Goal: Task Accomplishment & Management: Manage account settings

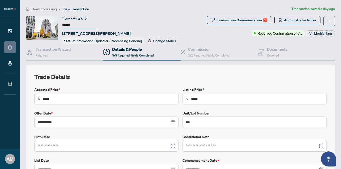
click at [42, 10] on span "Deal Processing" at bounding box center [44, 9] width 25 height 5
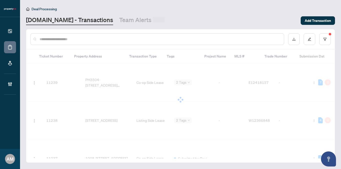
click at [82, 40] on input "text" at bounding box center [160, 39] width 241 height 6
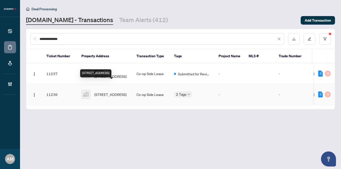
type input "**********"
click at [121, 92] on span "[STREET_ADDRESS]" at bounding box center [111, 95] width 32 height 6
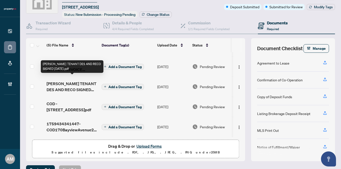
scroll to position [29, 0]
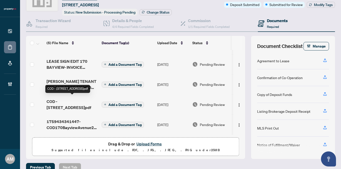
click at [71, 99] on span "COD - [STREET_ADDRESS]pdf" at bounding box center [72, 104] width 51 height 12
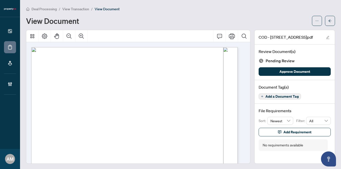
click at [72, 7] on span "View Transaction" at bounding box center [75, 9] width 27 height 5
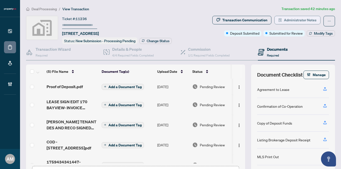
click at [291, 19] on span "Administrator Notes" at bounding box center [300, 20] width 33 height 8
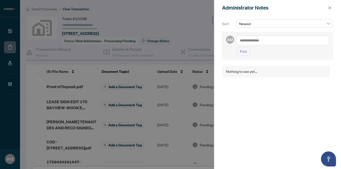
click at [262, 39] on textarea at bounding box center [283, 41] width 93 height 10
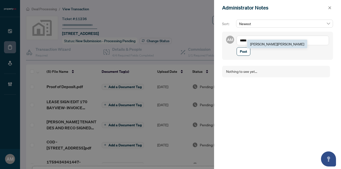
click at [261, 41] on li "[PERSON_NAME]" at bounding box center [277, 44] width 60 height 9
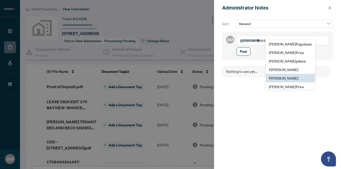
click at [292, 79] on span "P [PERSON_NAME]" at bounding box center [283, 78] width 29 height 5
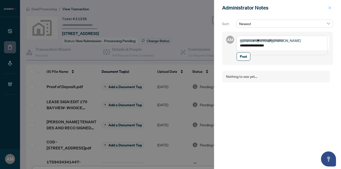
type textarea "**********"
click at [332, 7] on button "button" at bounding box center [330, 8] width 7 height 6
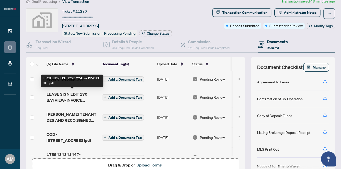
click at [77, 97] on span "LEASE SIGN EDIT 170 BAYVIEW- INVOICE OCT.pdf" at bounding box center [72, 97] width 51 height 12
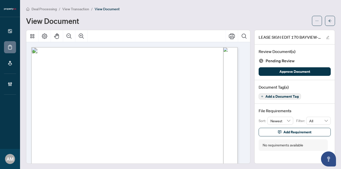
click at [80, 11] on span "View Transaction" at bounding box center [75, 9] width 27 height 5
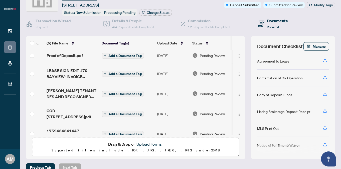
scroll to position [3, 0]
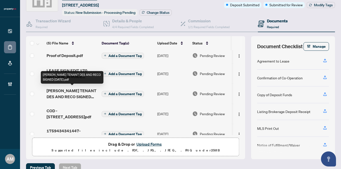
click at [87, 96] on span "[PERSON_NAME] TENANT DES AND RECO SIGNED [DATE].pdf" at bounding box center [72, 93] width 51 height 12
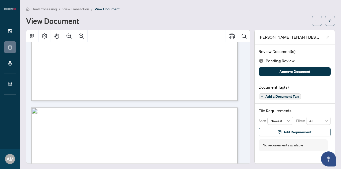
scroll to position [786, 0]
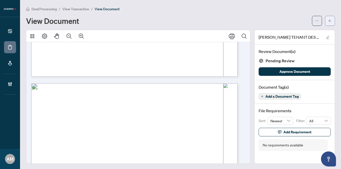
click at [329, 21] on icon "arrow-left" at bounding box center [330, 20] width 3 height 3
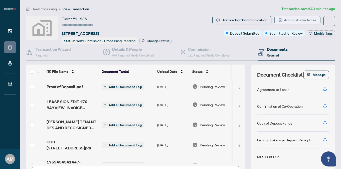
click at [299, 20] on span "Administrator Notes" at bounding box center [300, 20] width 33 height 8
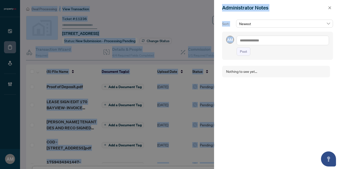
click at [280, 40] on textarea at bounding box center [283, 41] width 93 height 10
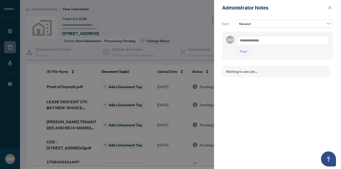
click at [280, 40] on textarea at bounding box center [283, 41] width 93 height 10
type textarea "*****"
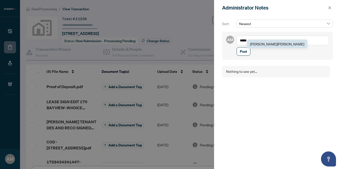
drag, startPoint x: 264, startPoint y: 41, endPoint x: 174, endPoint y: 23, distance: 92.1
click at [176, 25] on div "Administrator Notes Sort: Newest AM @[PERSON_NAME] ***** [PERSON_NAME] Post Not…" at bounding box center [170, 84] width 341 height 169
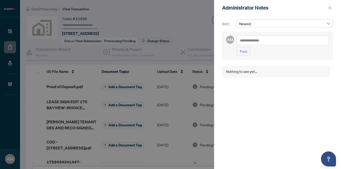
click at [329, 8] on icon "close" at bounding box center [330, 8] width 4 height 4
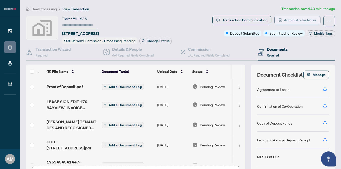
click at [287, 19] on span "Administrator Notes" at bounding box center [300, 20] width 33 height 8
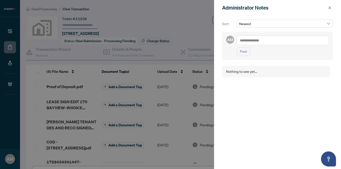
click at [271, 43] on textarea at bounding box center [283, 41] width 93 height 10
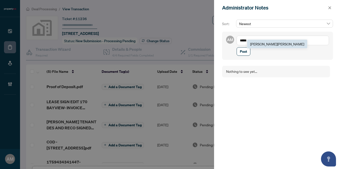
click at [263, 42] on span "[PERSON_NAME]" at bounding box center [277, 44] width 54 height 5
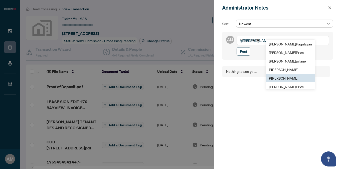
click at [286, 76] on span "P [PERSON_NAME]" at bounding box center [283, 78] width 29 height 5
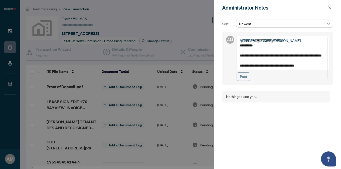
type textarea "**********"
click at [247, 81] on button "Post" at bounding box center [244, 76] width 14 height 9
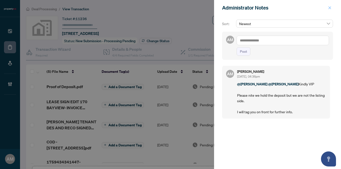
click at [330, 8] on icon "close" at bounding box center [330, 8] width 4 height 4
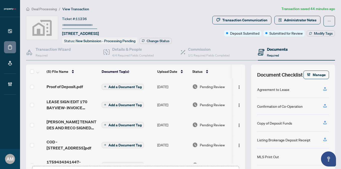
drag, startPoint x: 92, startPoint y: 20, endPoint x: 72, endPoint y: 17, distance: 19.7
click at [72, 17] on div "Ticket #: 11236 [STREET_ADDRESS]" at bounding box center [80, 26] width 37 height 21
drag, startPoint x: 91, startPoint y: 19, endPoint x: 80, endPoint y: 18, distance: 10.6
click at [80, 18] on div "Ticket #: 11236 [STREET_ADDRESS]" at bounding box center [80, 26] width 37 height 21
click at [99, 19] on div "Ticket #: 11236 [STREET_ADDRESS]" at bounding box center [80, 26] width 37 height 21
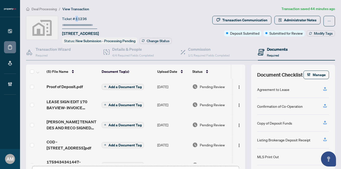
drag, startPoint x: 92, startPoint y: 18, endPoint x: 77, endPoint y: 18, distance: 15.3
click at [77, 18] on div "Ticket #: 11236 [STREET_ADDRESS]" at bounding box center [80, 26] width 37 height 21
click at [77, 18] on span "11236" at bounding box center [81, 19] width 11 height 5
drag, startPoint x: 77, startPoint y: 18, endPoint x: 90, endPoint y: 17, distance: 12.6
click at [90, 17] on div "Ticket #: 11236 [STREET_ADDRESS]" at bounding box center [80, 26] width 37 height 21
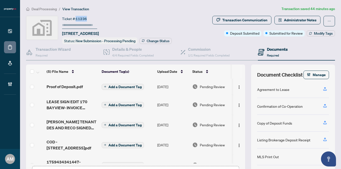
copy span "11236"
click at [134, 55] on span "4/4 Required Fields Completed" at bounding box center [133, 55] width 42 height 4
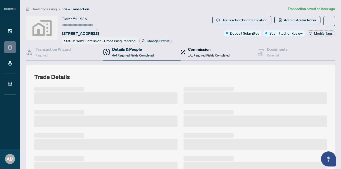
click at [203, 55] on span "1/1 Required Fields Completed" at bounding box center [209, 55] width 42 height 4
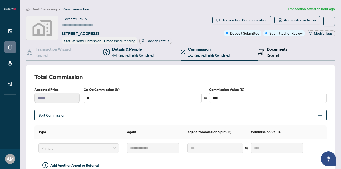
click at [261, 49] on icon at bounding box center [261, 52] width 7 height 7
